Goal: Information Seeking & Learning: Learn about a topic

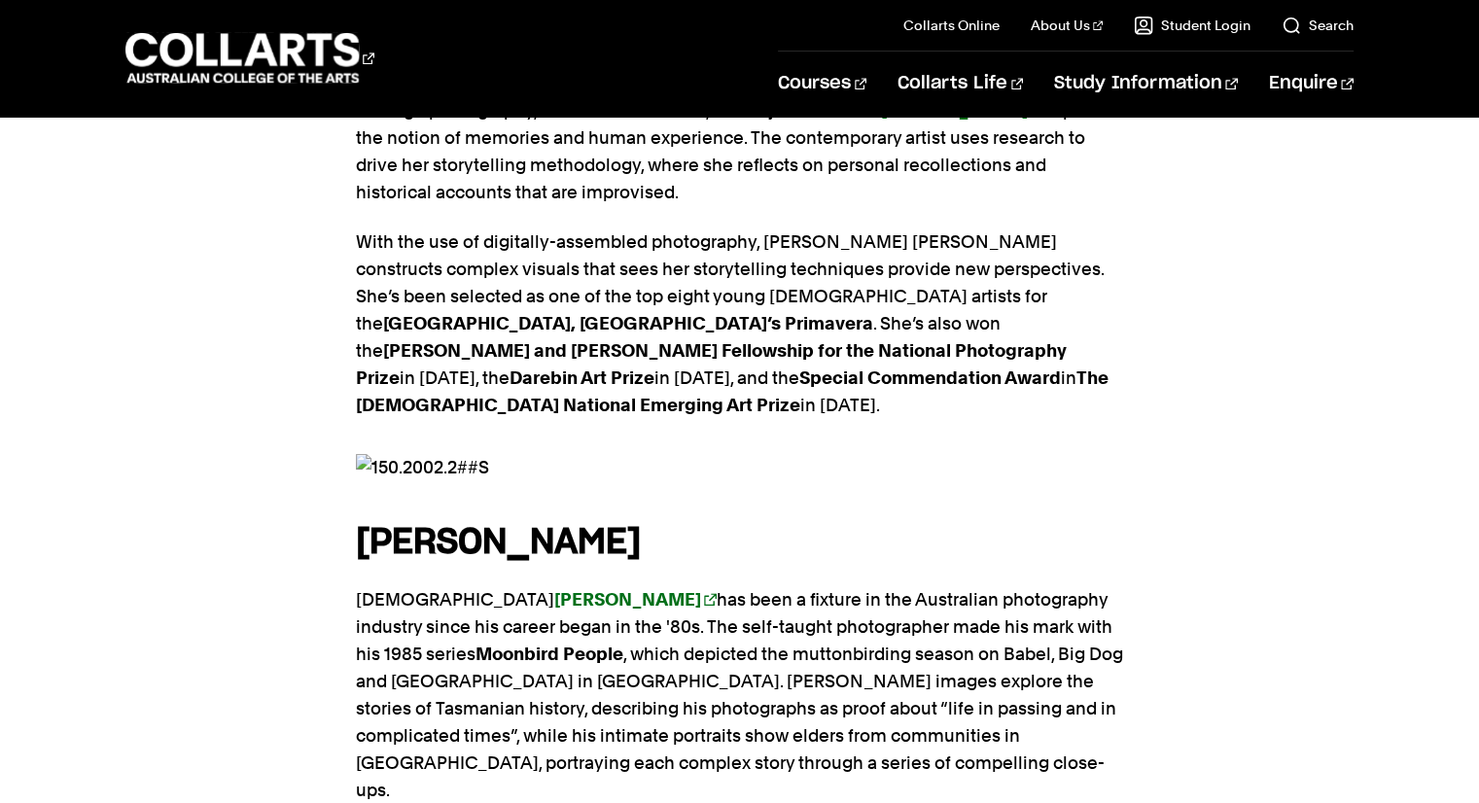
scroll to position [1522, 0]
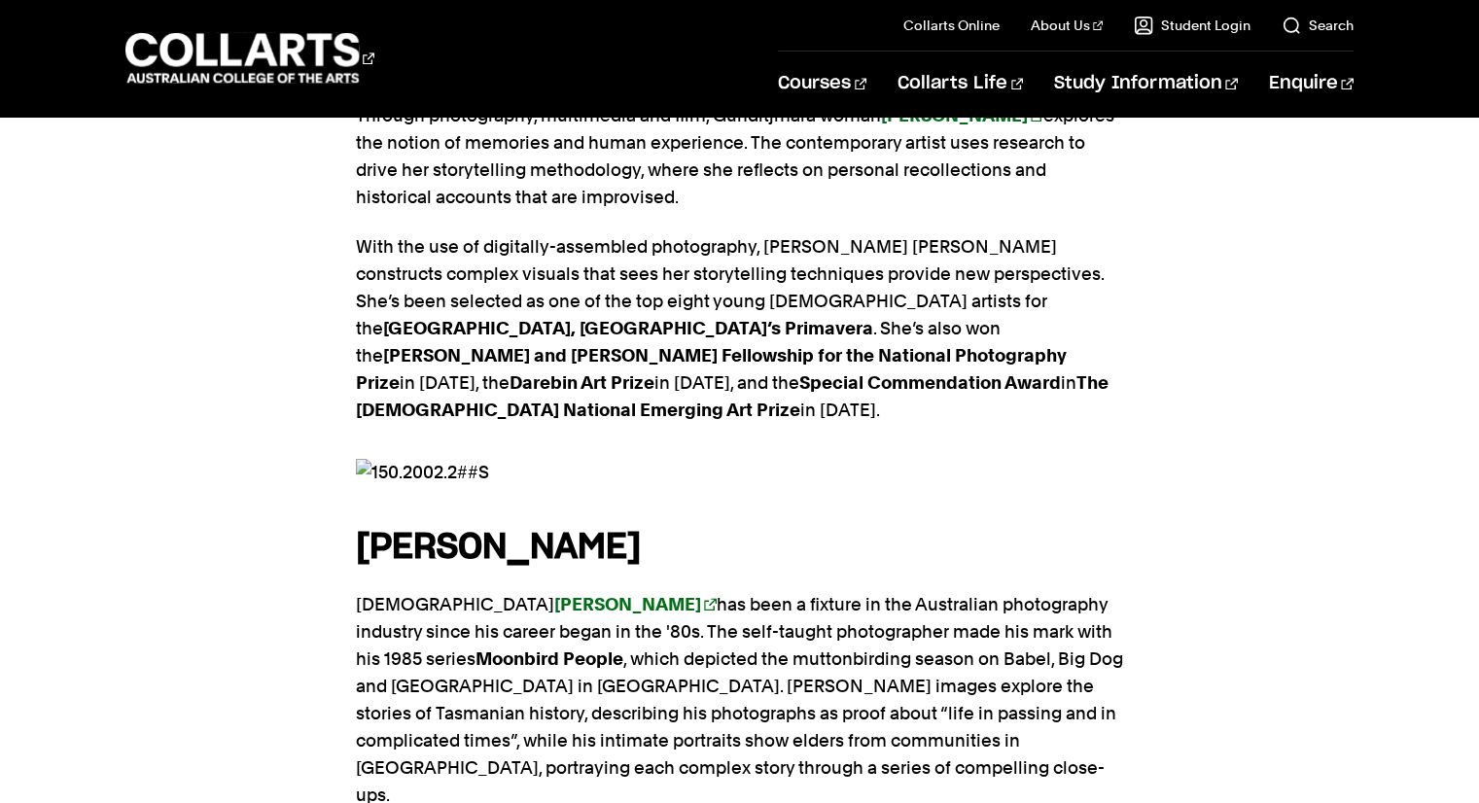
click at [362, 459] on img at bounding box center [740, 472] width 768 height 27
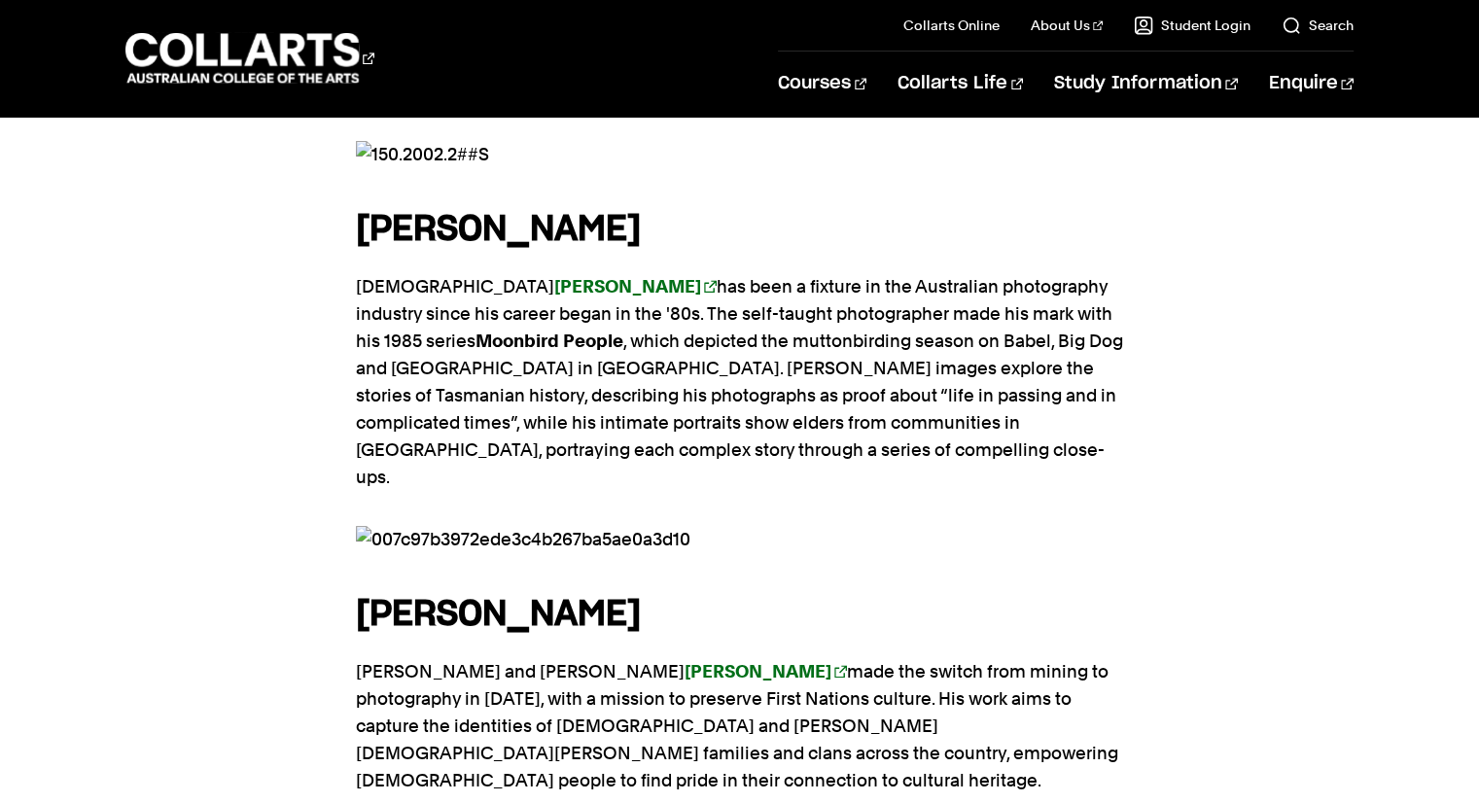
scroll to position [1850, 0]
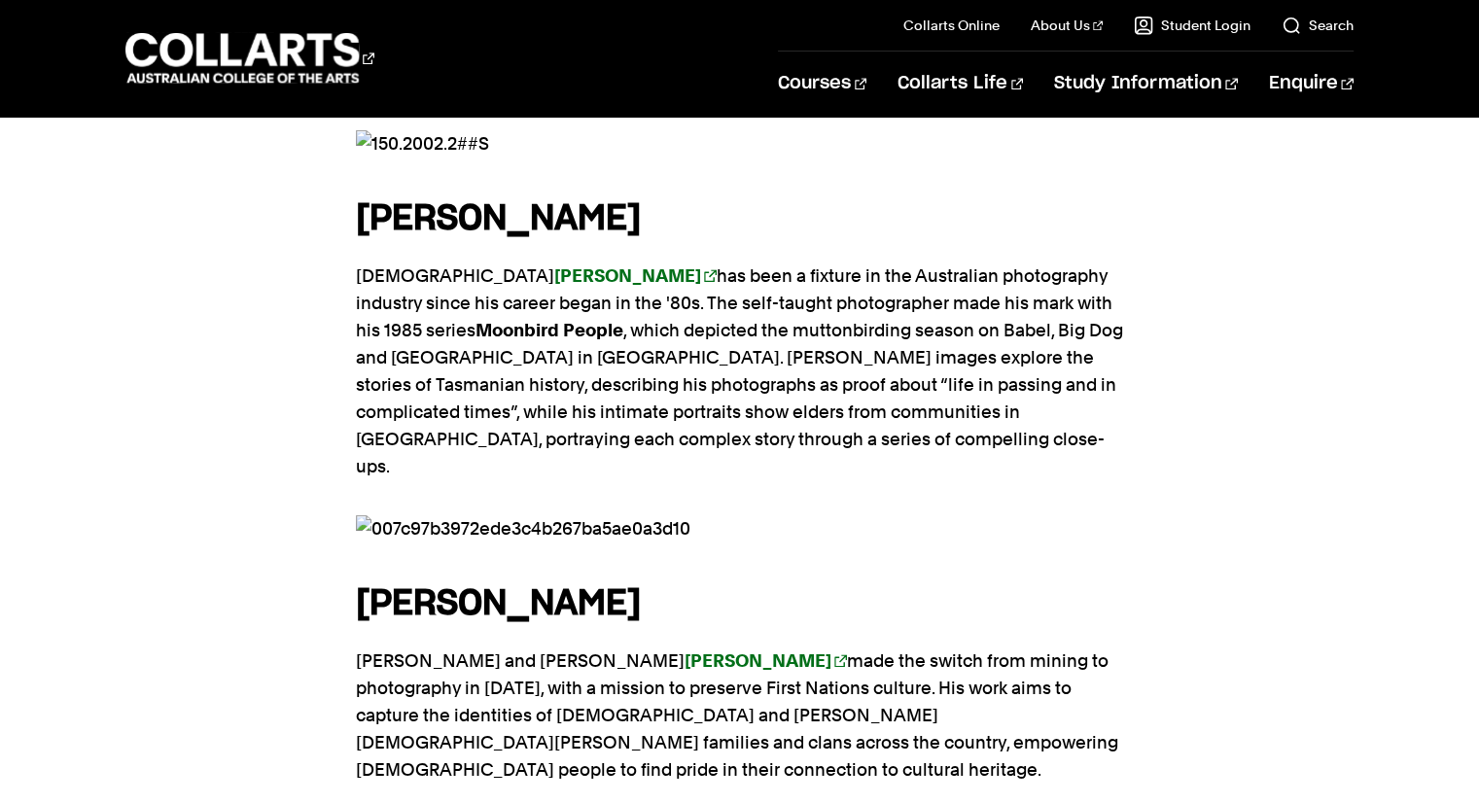
click at [381, 515] on img at bounding box center [740, 528] width 768 height 27
drag, startPoint x: 370, startPoint y: 388, endPoint x: 496, endPoint y: 398, distance: 126.8
click at [496, 515] on img at bounding box center [740, 528] width 768 height 27
click at [639, 515] on img at bounding box center [740, 528] width 768 height 27
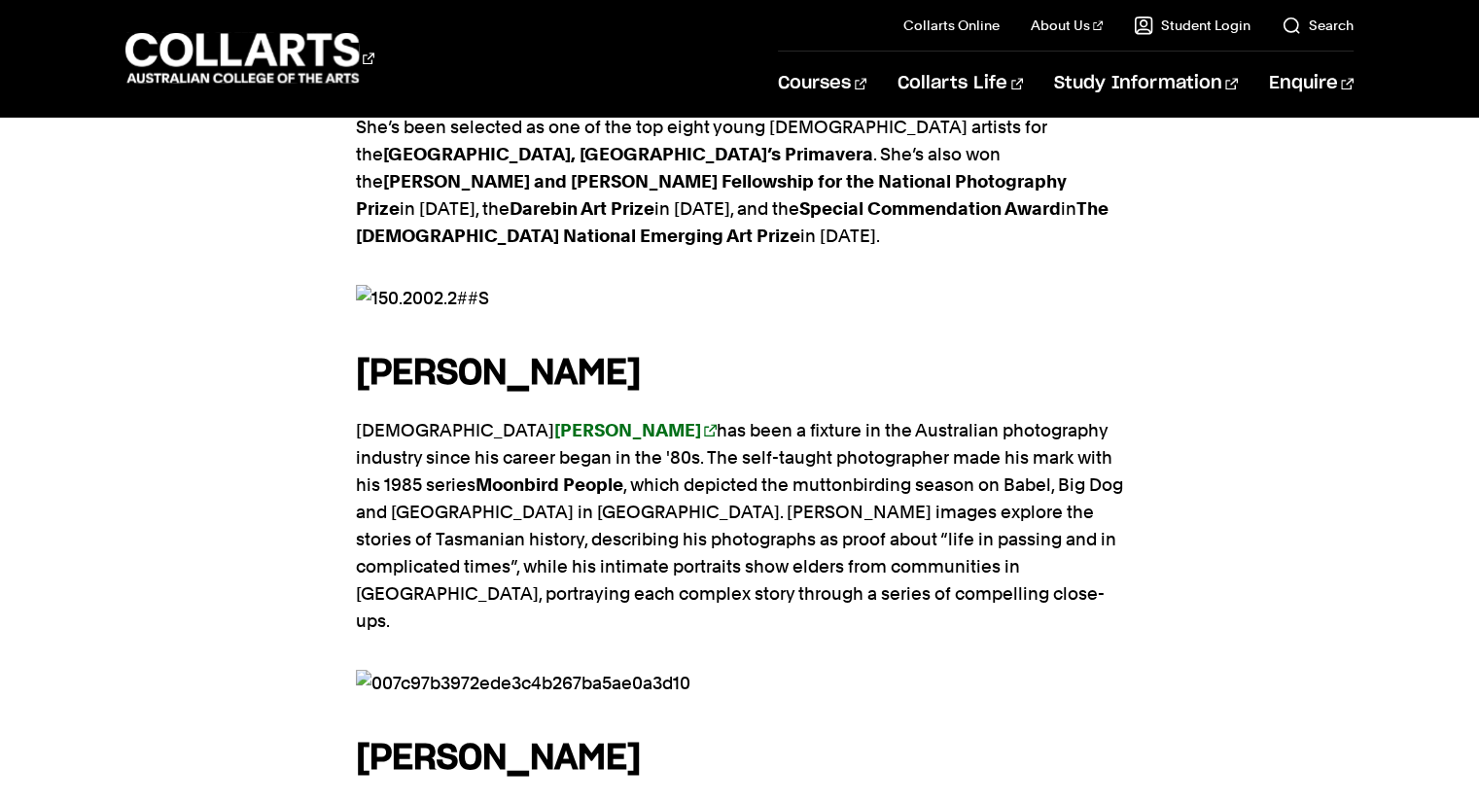
scroll to position [1690, 0]
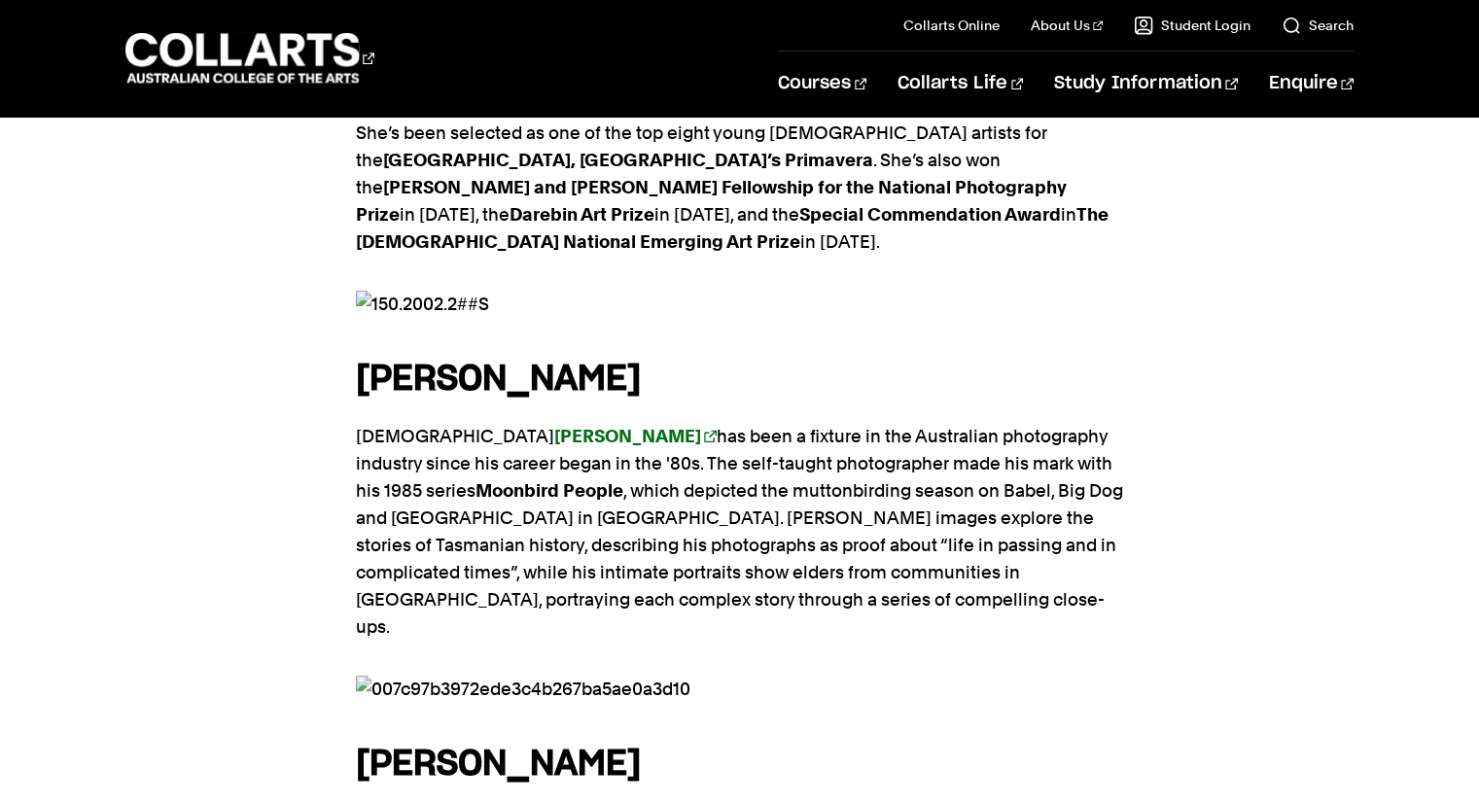
drag, startPoint x: 367, startPoint y: 188, endPoint x: 504, endPoint y: 214, distance: 139.6
drag, startPoint x: 489, startPoint y: 187, endPoint x: 303, endPoint y: 174, distance: 186.2
